Goal: Unclear

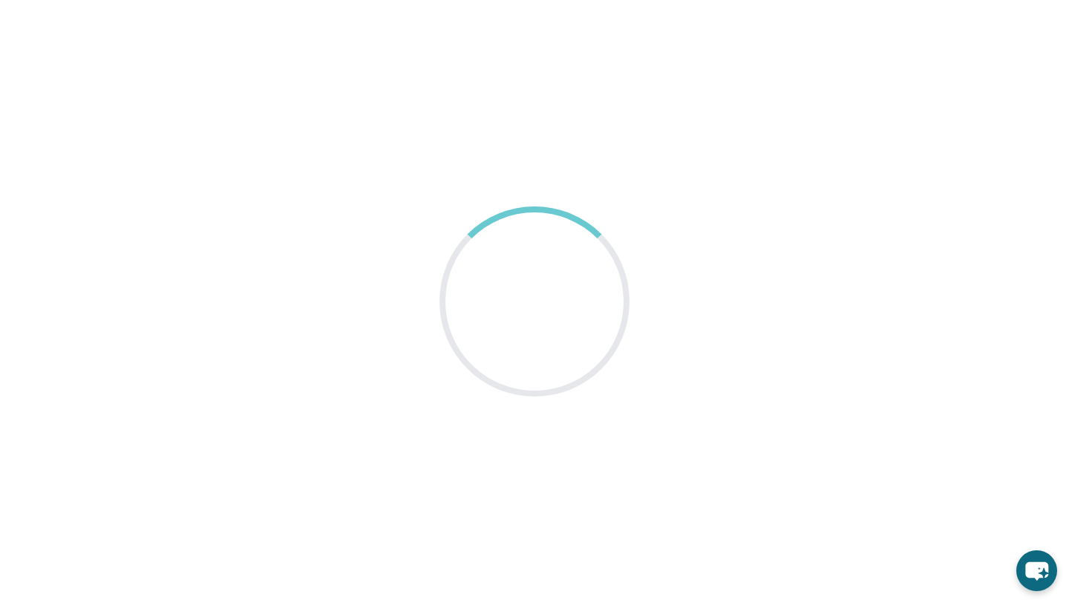
click at [568, 105] on main at bounding box center [534, 301] width 1069 height 603
click at [934, 196] on main at bounding box center [534, 301] width 1069 height 603
click at [1028, 565] on icon "chat-button" at bounding box center [1036, 571] width 24 height 20
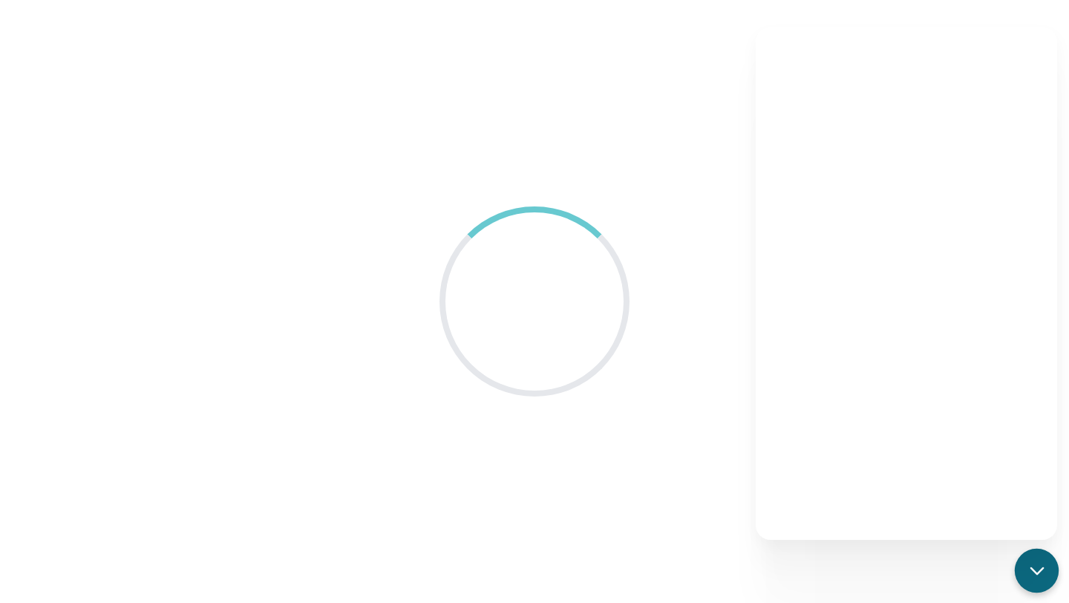
click at [1031, 553] on div "chat-button" at bounding box center [1036, 570] width 44 height 44
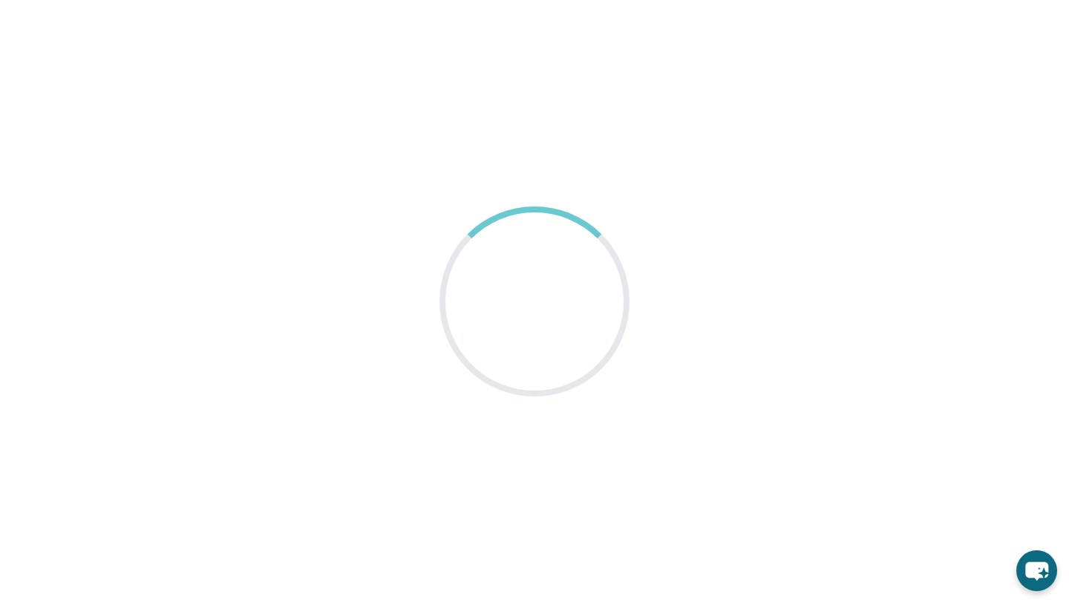
click at [801, 190] on main at bounding box center [534, 301] width 1069 height 603
click at [350, 225] on main at bounding box center [534, 301] width 1069 height 603
click at [1050, 572] on icon "chat-button" at bounding box center [1036, 570] width 44 height 44
